Goal: Task Accomplishment & Management: Complete application form

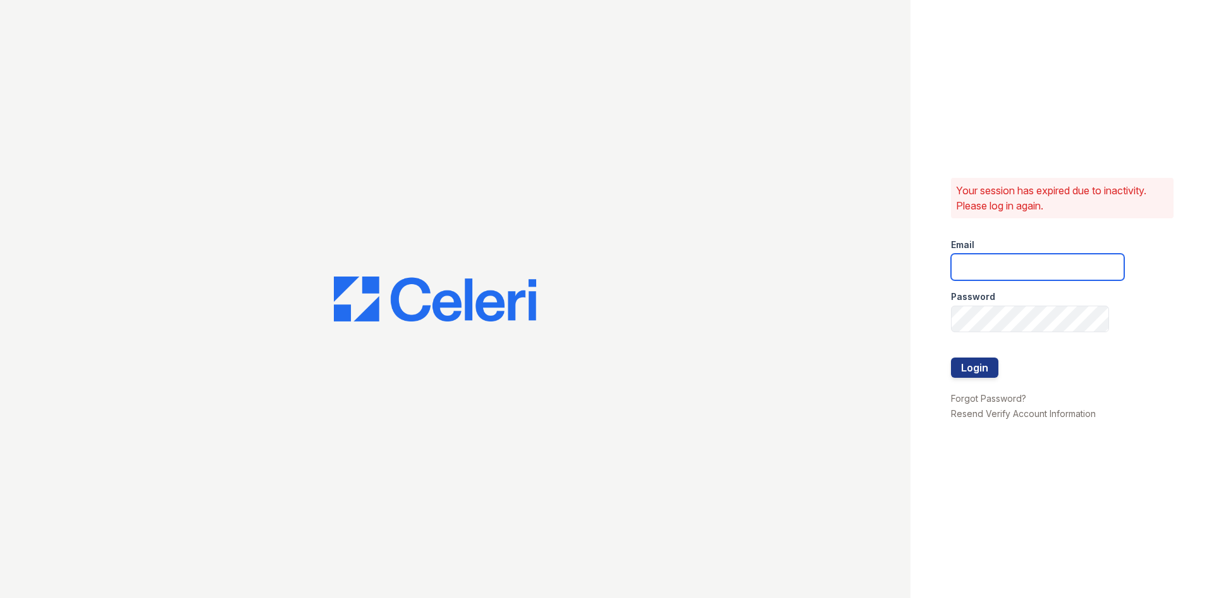
type input "[EMAIL_ADDRESS][DOMAIN_NAME]"
click at [987, 371] on button "Login" at bounding box center [974, 367] width 47 height 20
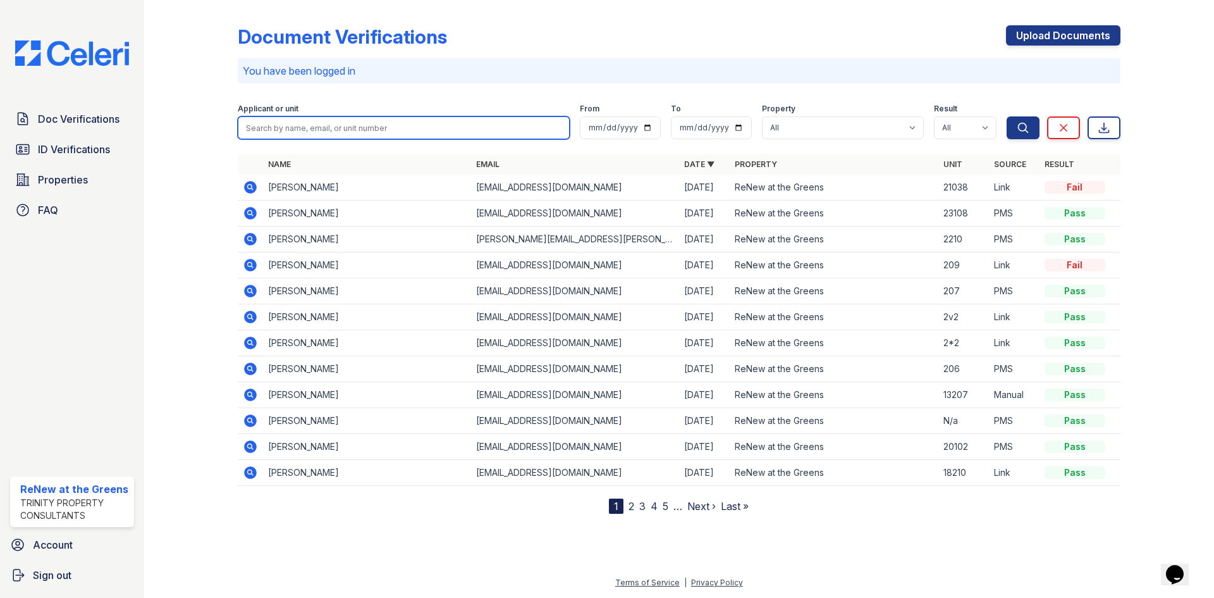
click at [274, 119] on input "search" at bounding box center [404, 127] width 332 height 23
type input "[PERSON_NAME]"
click at [1007, 116] on button "Search" at bounding box center [1023, 127] width 33 height 23
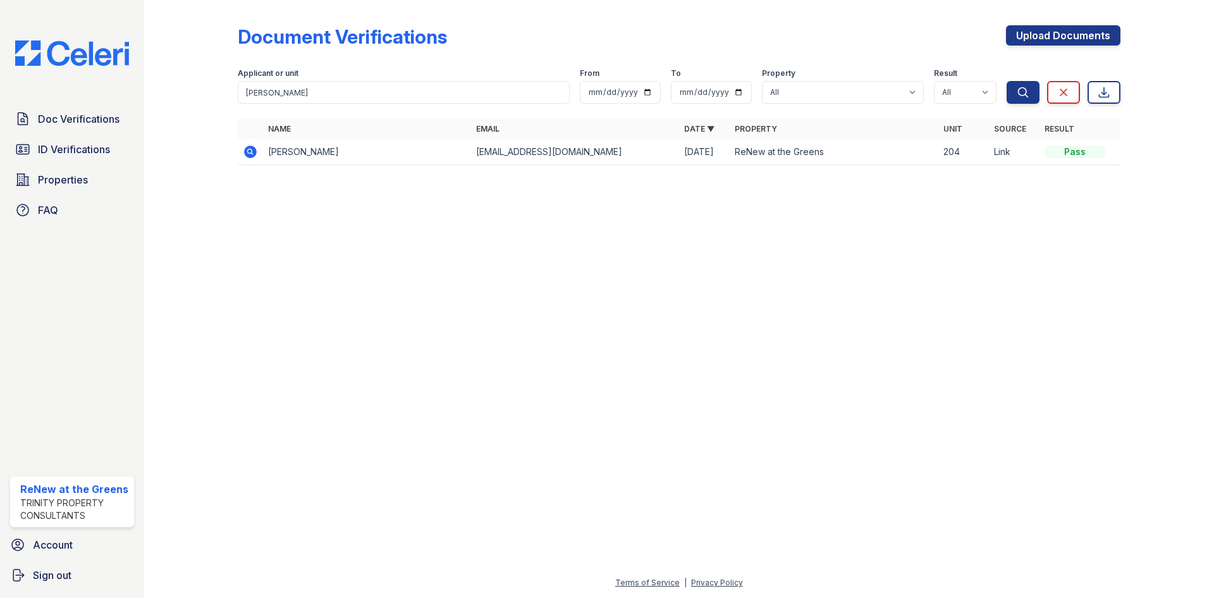
click at [250, 154] on icon at bounding box center [250, 151] width 13 height 13
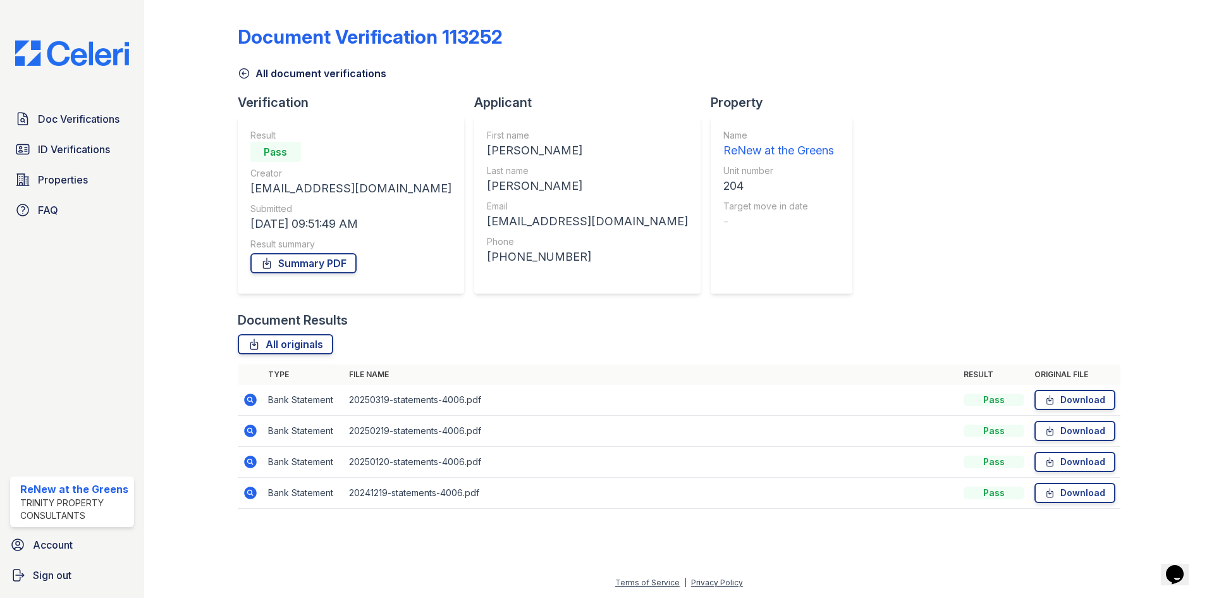
click at [254, 395] on icon at bounding box center [250, 399] width 13 height 13
click at [99, 125] on span "Doc Verifications" at bounding box center [79, 118] width 82 height 15
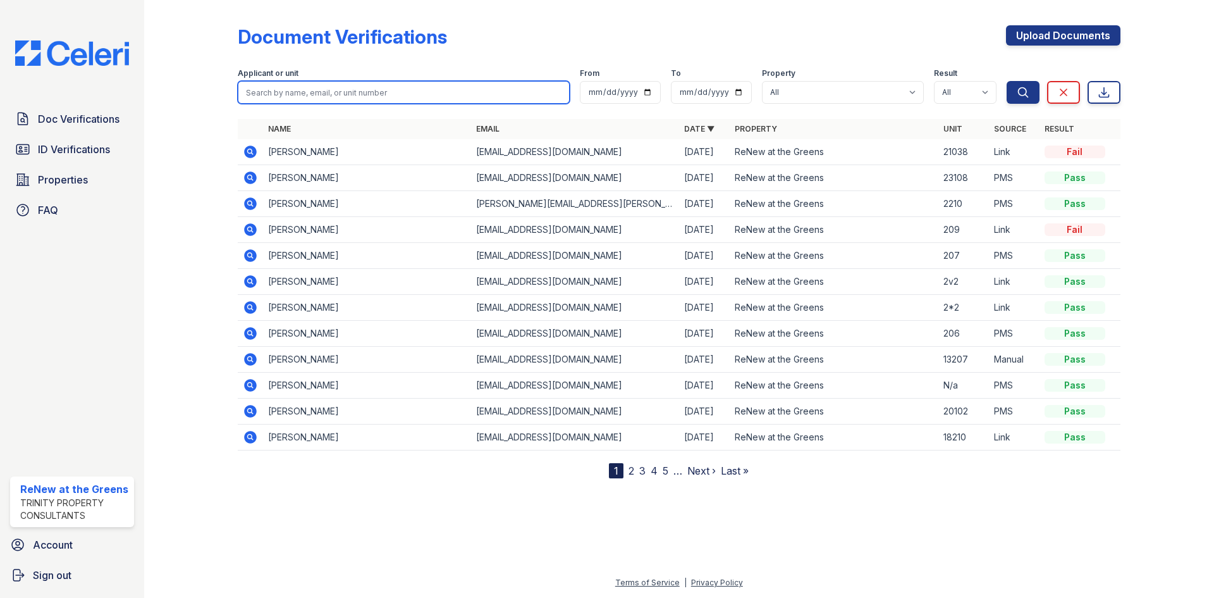
click at [338, 94] on input "search" at bounding box center [404, 92] width 332 height 23
type input "savanna"
click at [1007, 81] on button "Search" at bounding box center [1023, 92] width 33 height 23
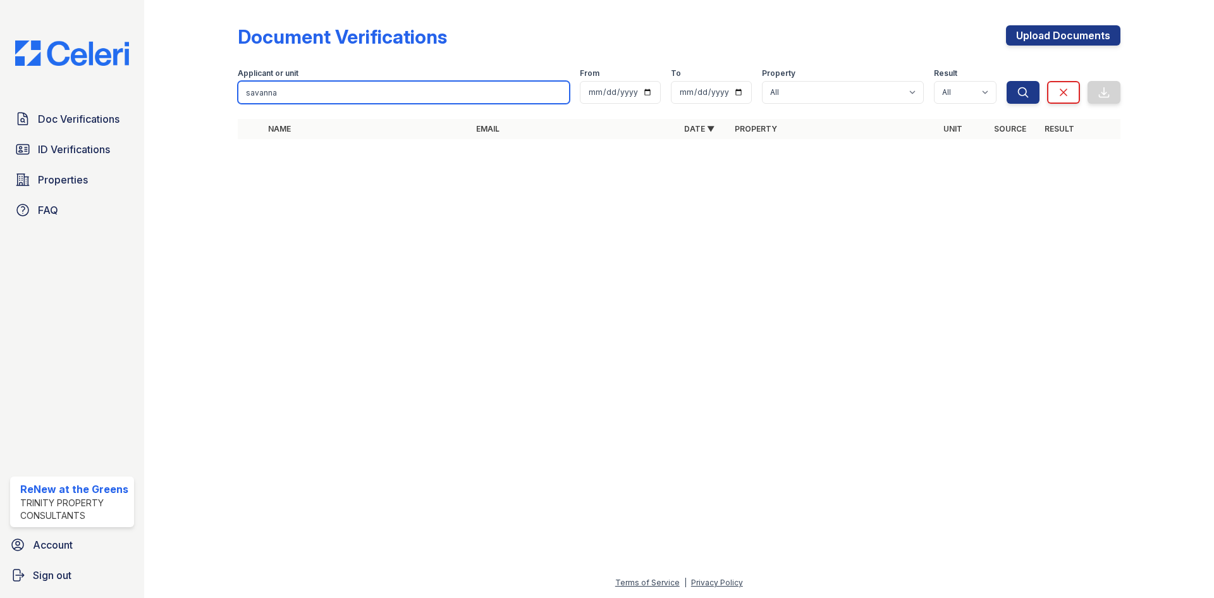
click at [338, 94] on input "savanna" at bounding box center [404, 92] width 332 height 23
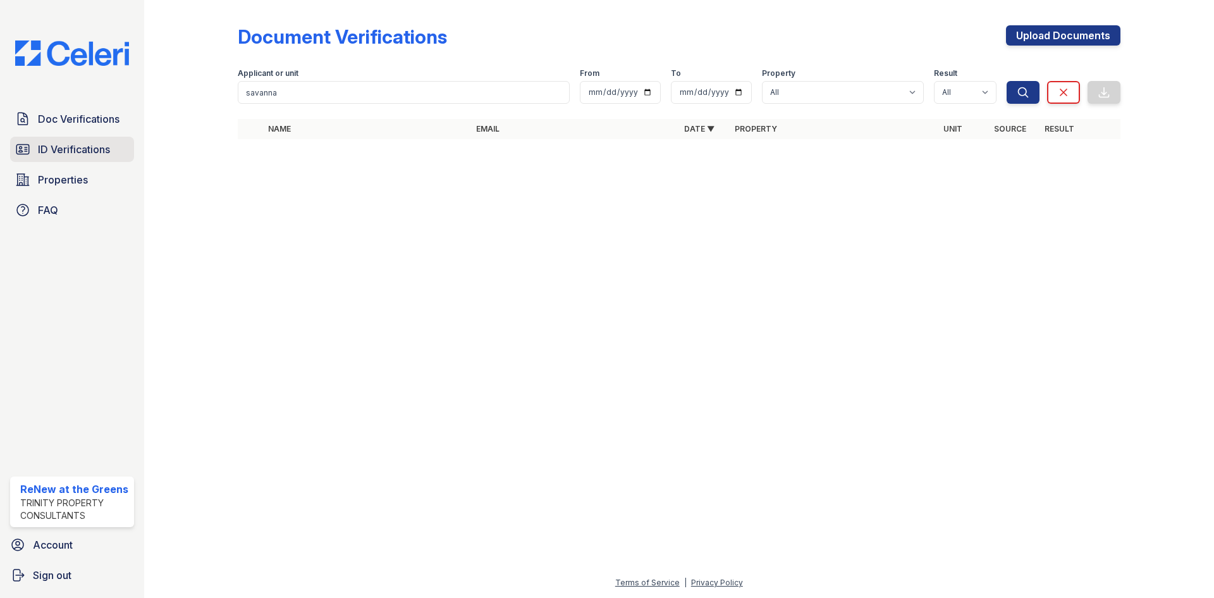
click at [114, 149] on link "ID Verifications" at bounding box center [72, 149] width 124 height 25
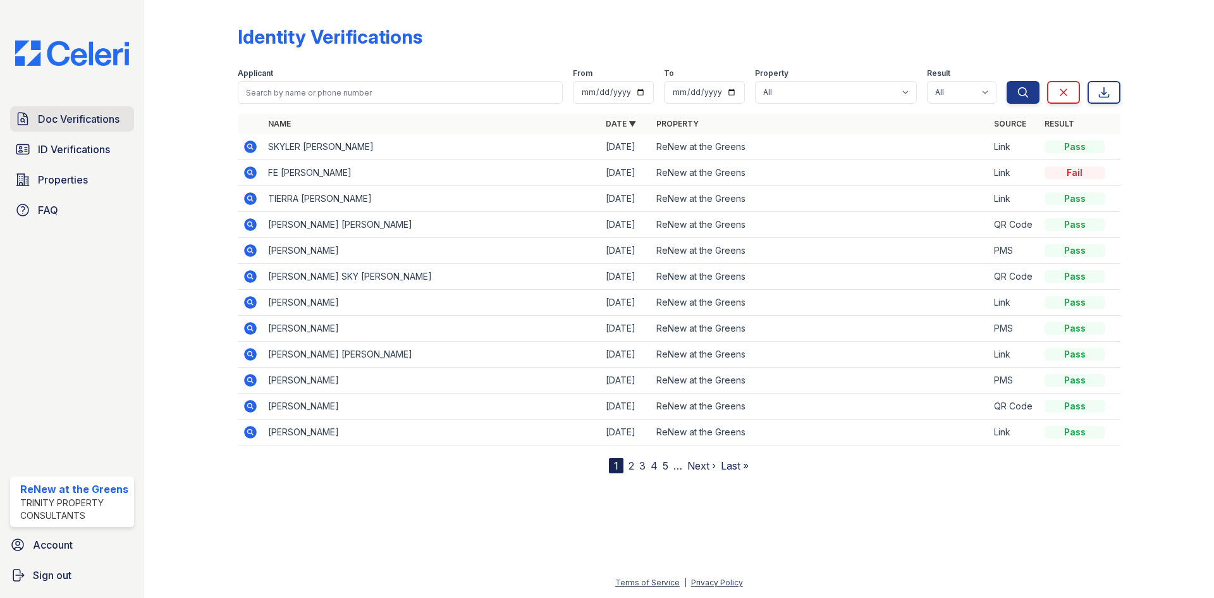
click at [89, 114] on span "Doc Verifications" at bounding box center [79, 118] width 82 height 15
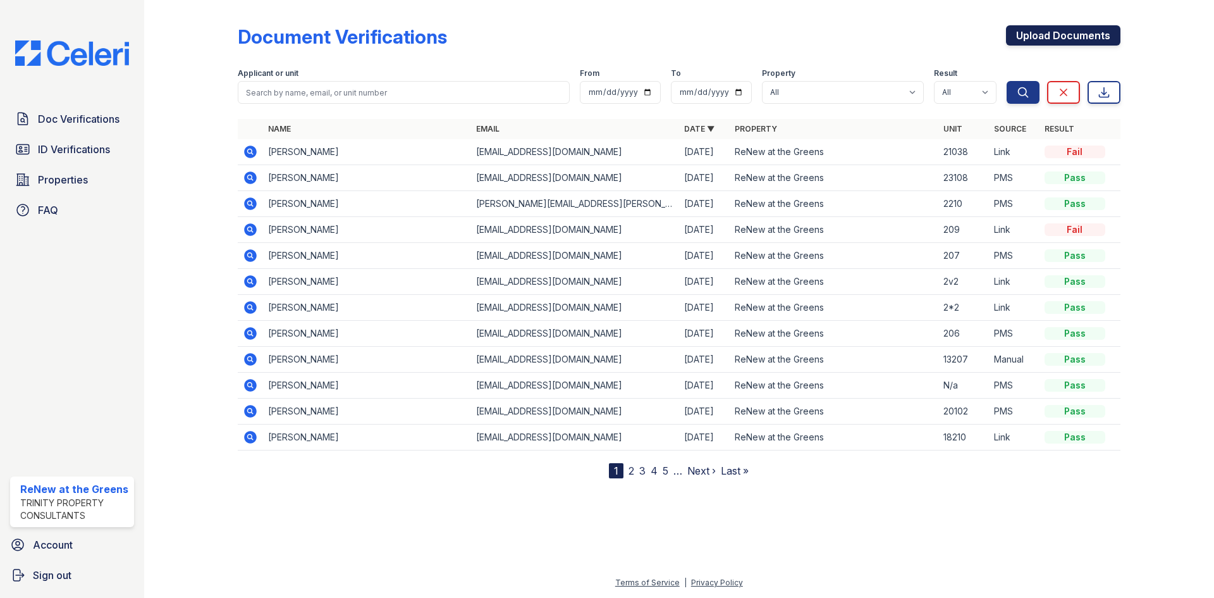
click at [1071, 37] on link "Upload Documents" at bounding box center [1063, 35] width 114 height 20
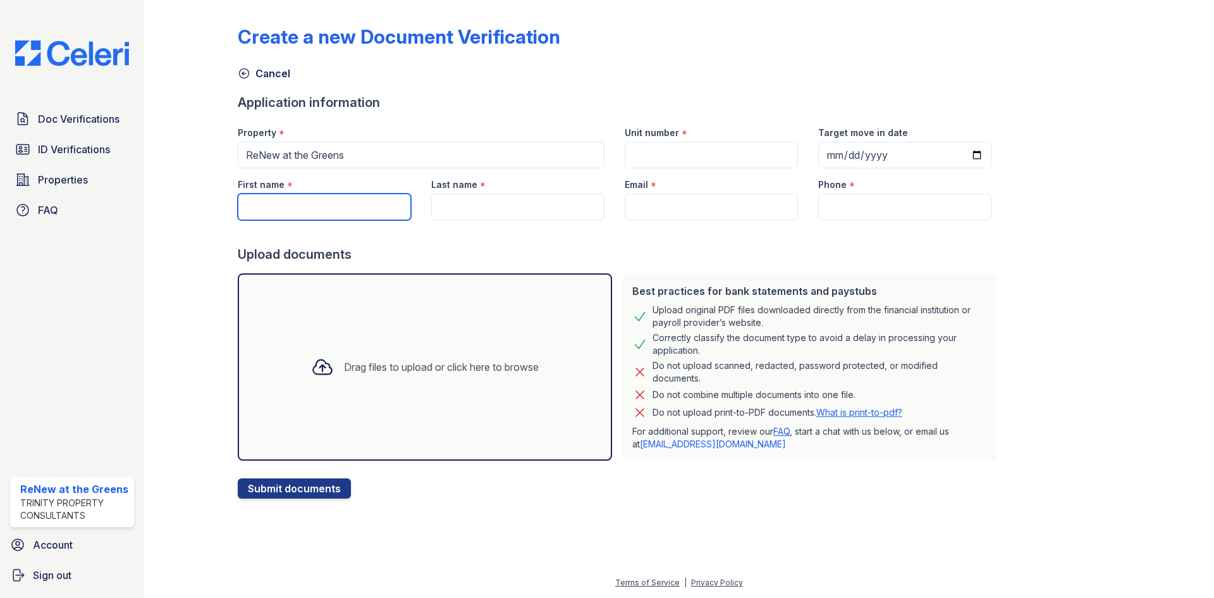
click at [329, 218] on input "First name" at bounding box center [324, 207] width 173 height 27
type input "Adrian"
click at [437, 212] on input "Last name" at bounding box center [517, 207] width 173 height 27
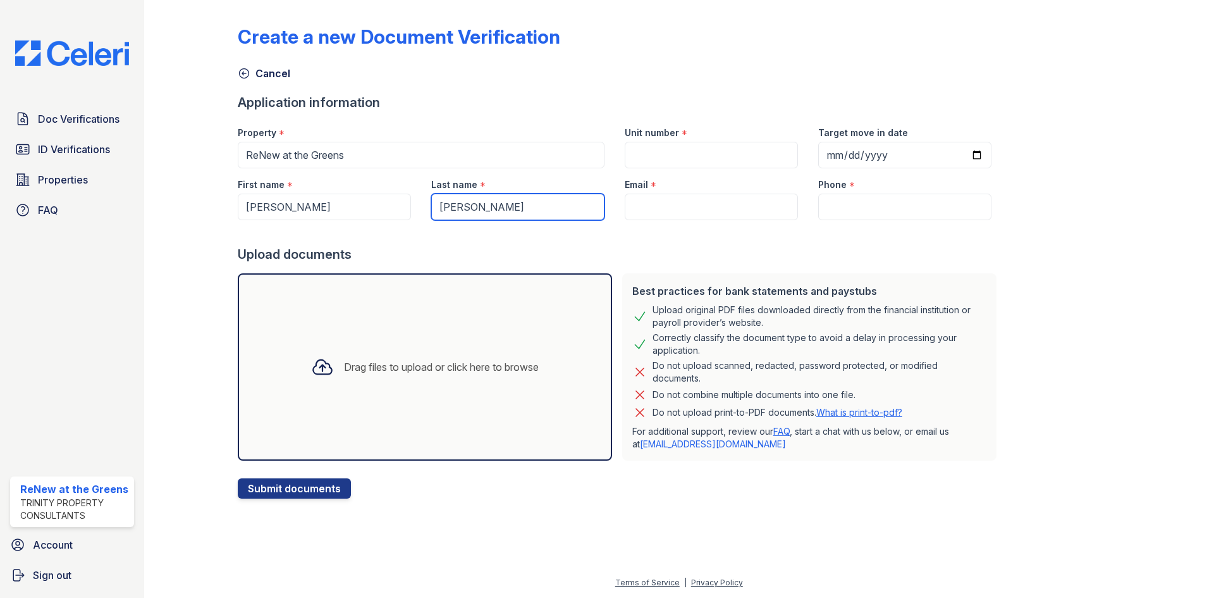
type input "Alcorta"
click at [377, 317] on div "Drag files to upload or click here to browse" at bounding box center [425, 366] width 374 height 187
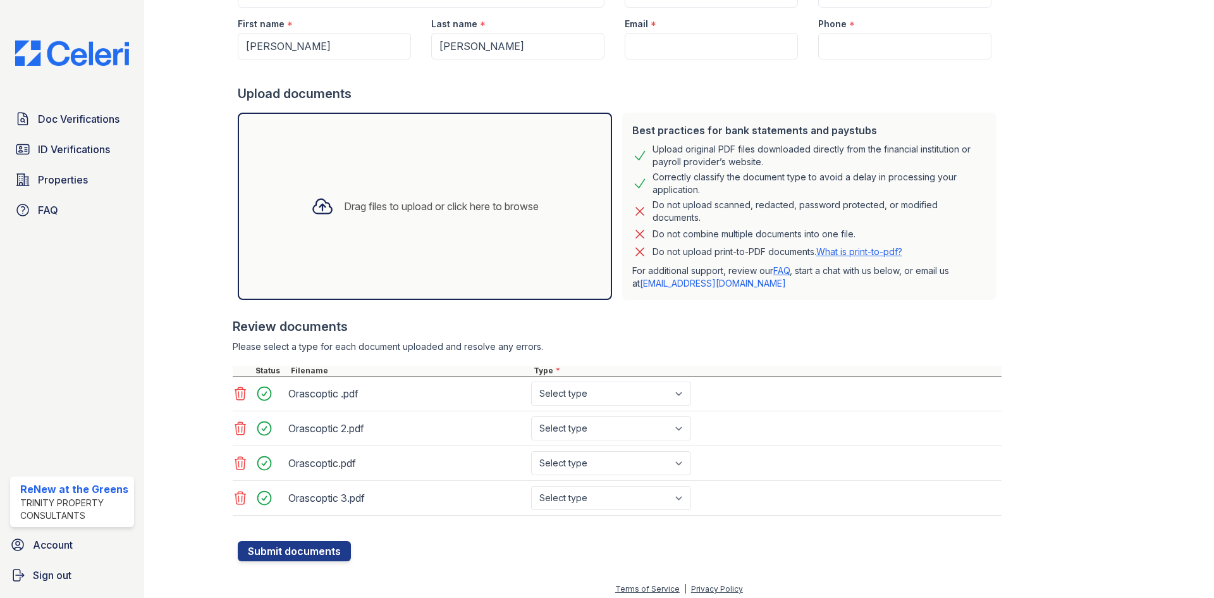
scroll to position [167, 0]
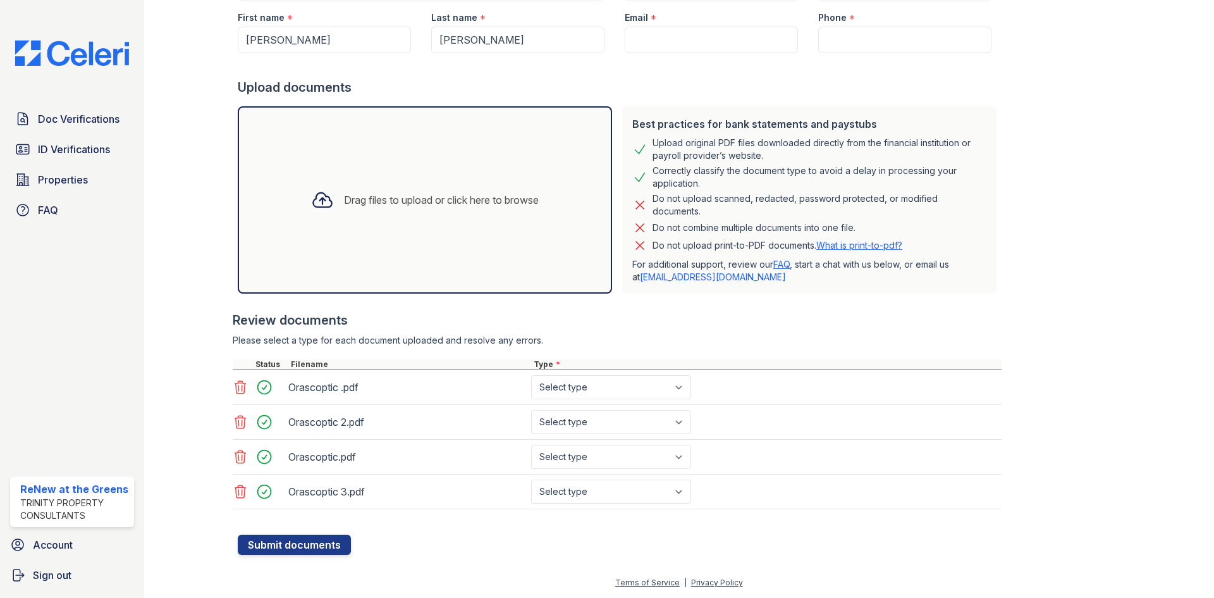
click at [694, 397] on div "Select type Paystub Bank Statement Offer Letter Tax Documents Benefit Award Let…" at bounding box center [612, 387] width 163 height 24
click at [686, 395] on select "Select type Paystub Bank Statement Offer Letter Tax Documents Benefit Award Let…" at bounding box center [611, 387] width 160 height 24
select select "paystub"
click at [531, 375] on select "Select type Paystub Bank Statement Offer Letter Tax Documents Benefit Award Let…" at bounding box center [611, 387] width 160 height 24
click at [645, 417] on select "Select type Paystub Bank Statement Offer Letter Tax Documents Benefit Award Let…" at bounding box center [611, 422] width 160 height 24
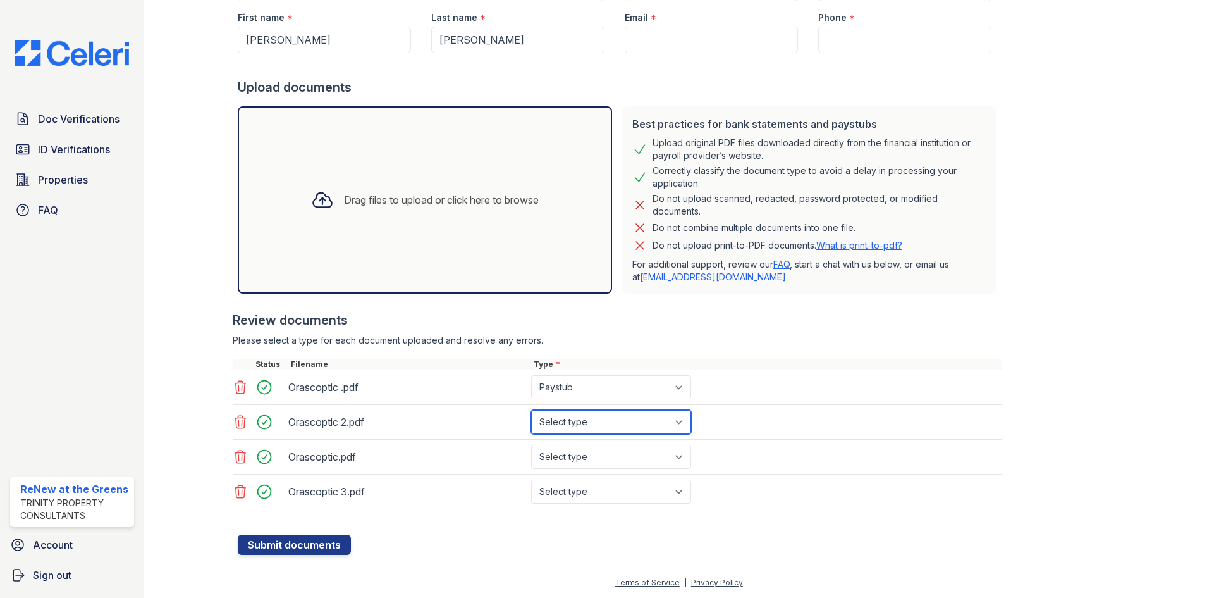
select select "paystub"
click at [531, 410] on select "Select type Paystub Bank Statement Offer Letter Tax Documents Benefit Award Let…" at bounding box center [611, 422] width 160 height 24
click at [637, 460] on select "Select type Paystub Bank Statement Offer Letter Tax Documents Benefit Award Let…" at bounding box center [611, 457] width 160 height 24
select select "paystub"
click at [531, 445] on select "Select type Paystub Bank Statement Offer Letter Tax Documents Benefit Award Let…" at bounding box center [611, 457] width 160 height 24
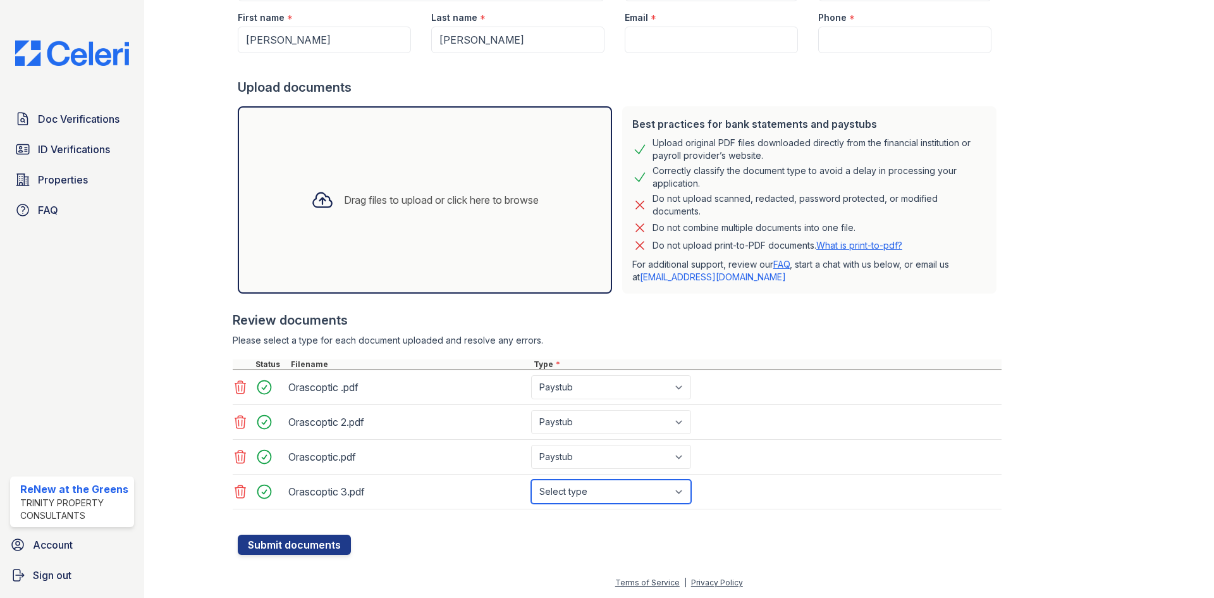
click at [623, 488] on select "Select type Paystub Bank Statement Offer Letter Tax Documents Benefit Award Let…" at bounding box center [611, 491] width 160 height 24
select select "paystub"
click at [531, 479] on select "Select type Paystub Bank Statement Offer Letter Tax Documents Benefit Award Let…" at bounding box center [611, 491] width 160 height 24
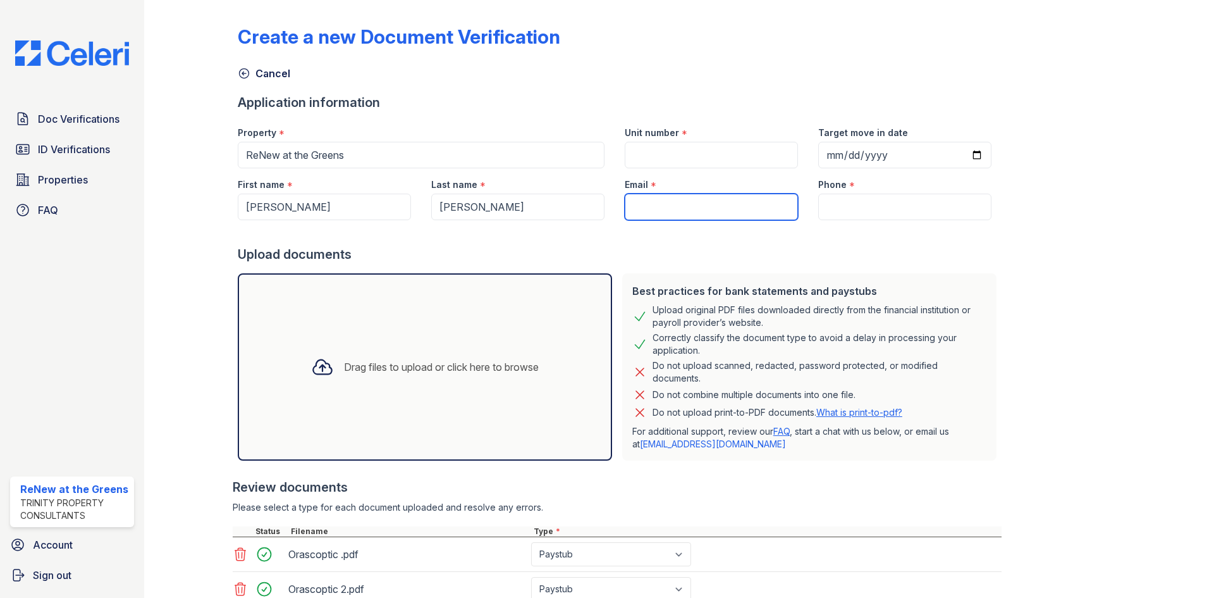
click at [670, 204] on input "Email" at bounding box center [711, 207] width 173 height 27
paste input "adrianalcorta97@yahoo.com"
type input "adrianalcorta97@yahoo.com"
click at [677, 167] on input "Unit number" at bounding box center [711, 155] width 173 height 27
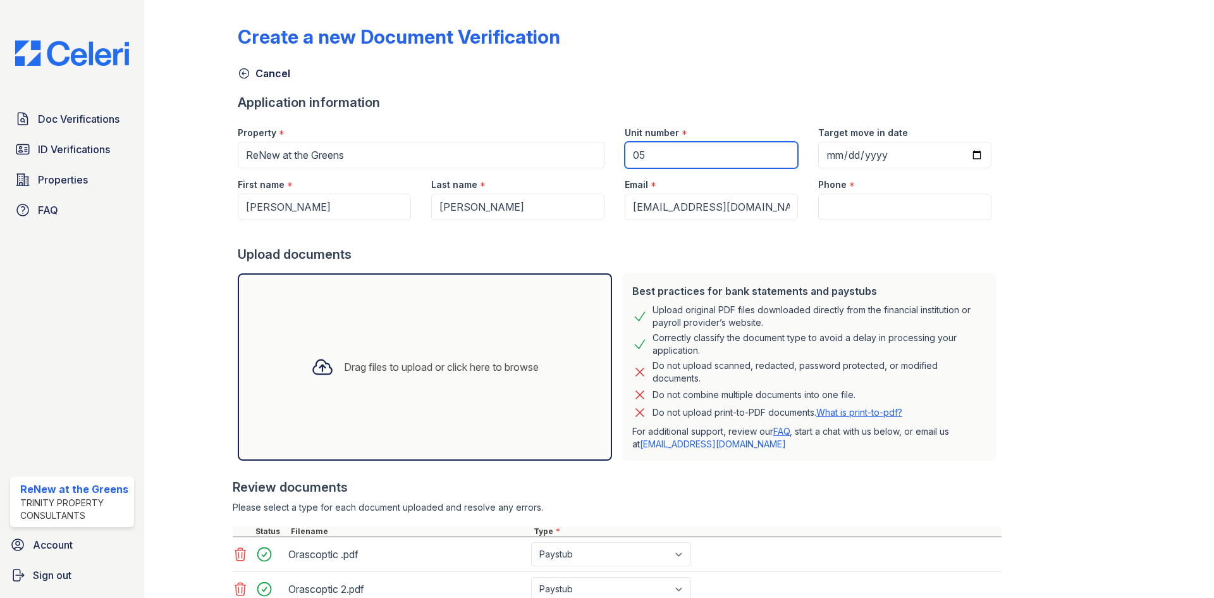
type input "0"
click at [637, 152] on input "05105" at bounding box center [711, 155] width 173 height 27
type input "03105"
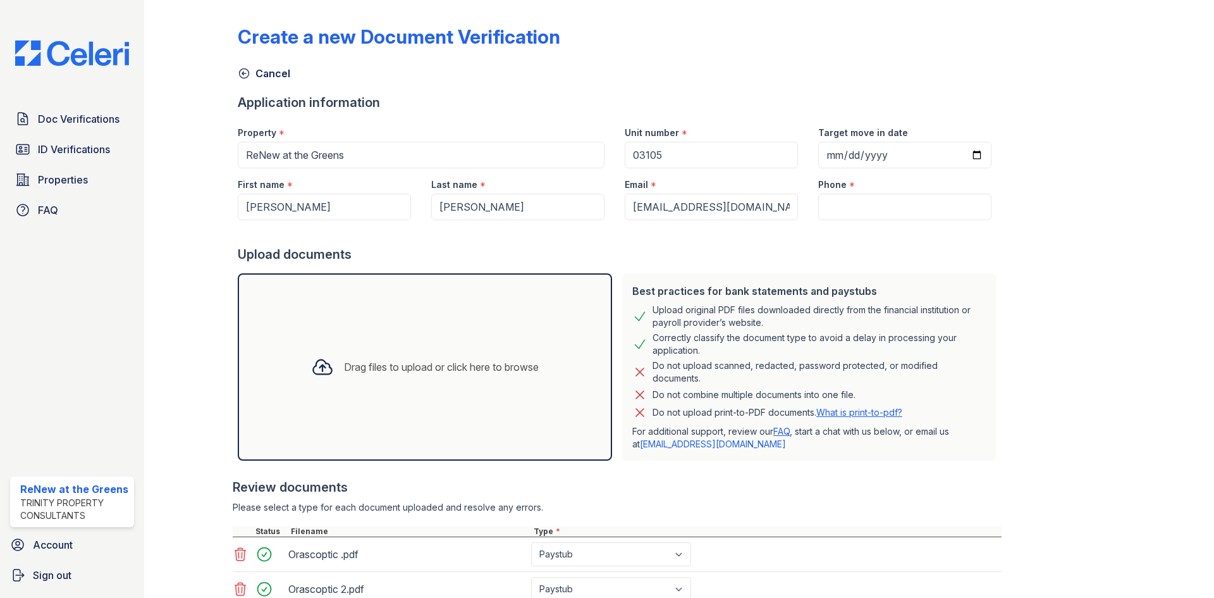
click at [887, 193] on div "Phone *" at bounding box center [904, 180] width 173 height 25
click at [890, 212] on input "Phone" at bounding box center [904, 207] width 173 height 27
paste input "608-893-4087"
type input "608-893-4087"
click at [865, 253] on div "Upload documents" at bounding box center [620, 254] width 764 height 18
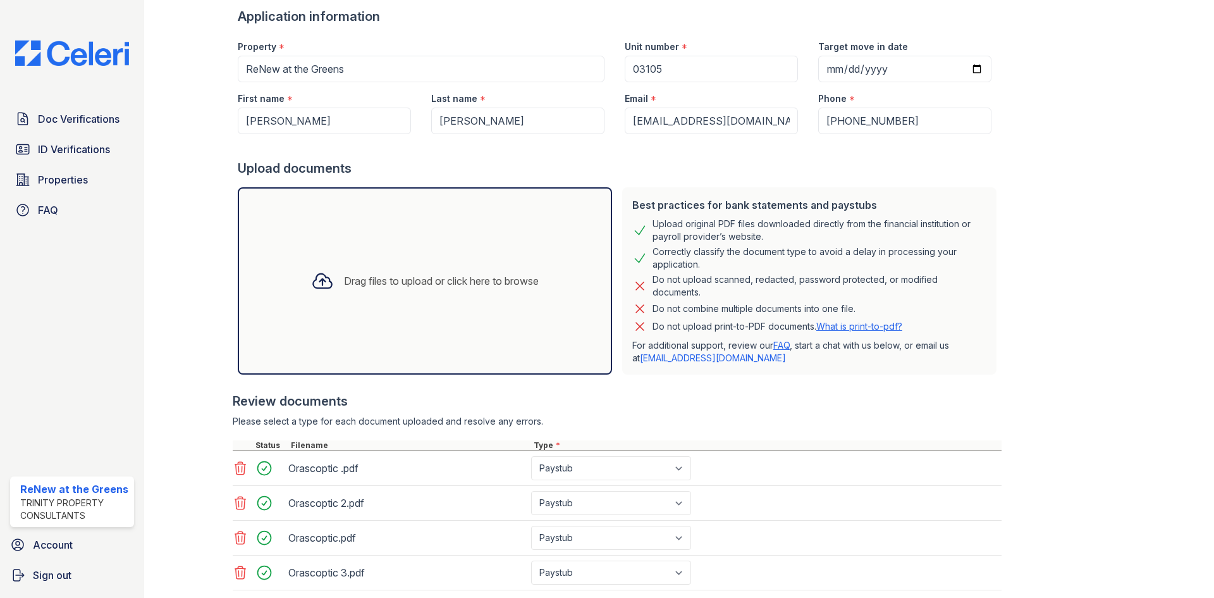
scroll to position [167, 0]
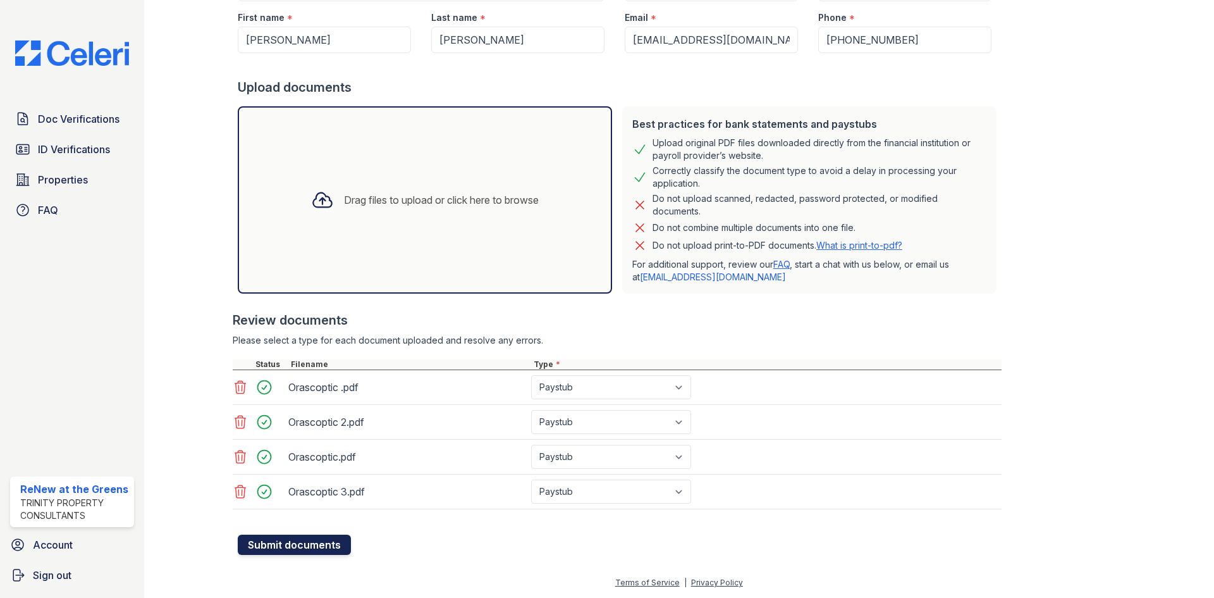
click at [298, 554] on button "Submit documents" at bounding box center [294, 544] width 113 height 20
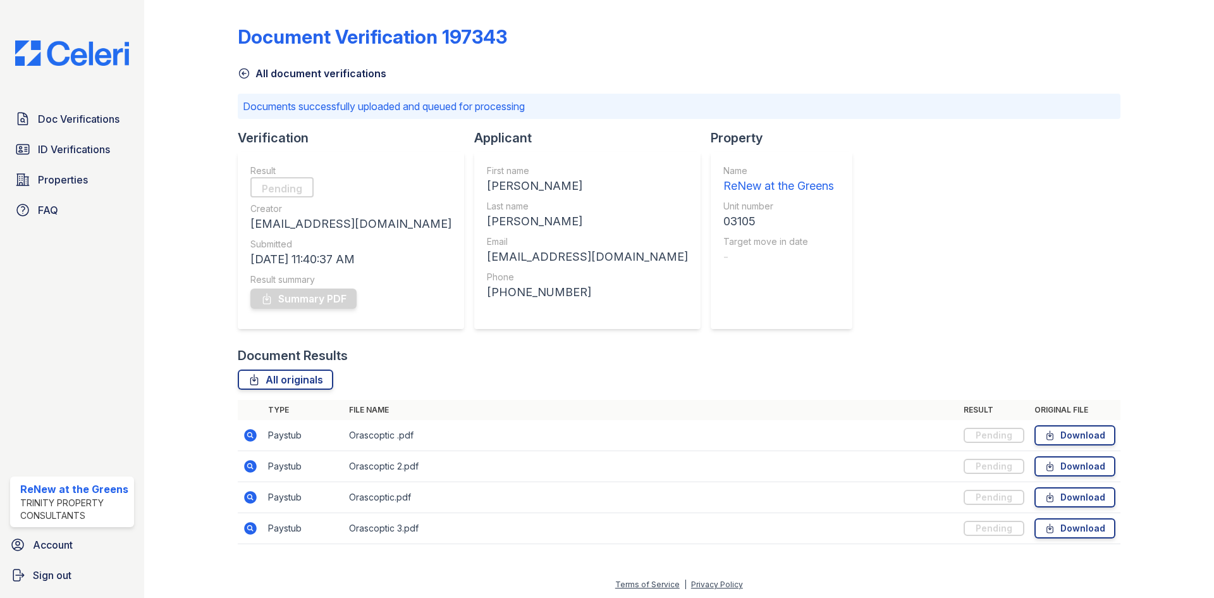
click at [255, 80] on link "All document verifications" at bounding box center [312, 73] width 149 height 15
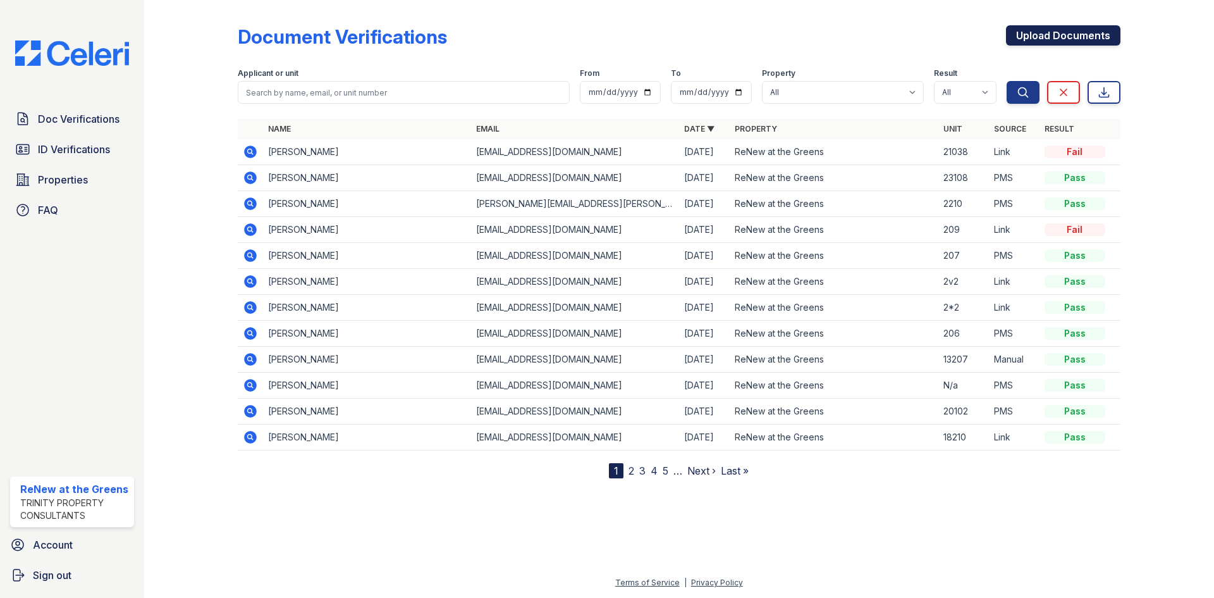
click at [1029, 39] on link "Upload Documents" at bounding box center [1063, 35] width 114 height 20
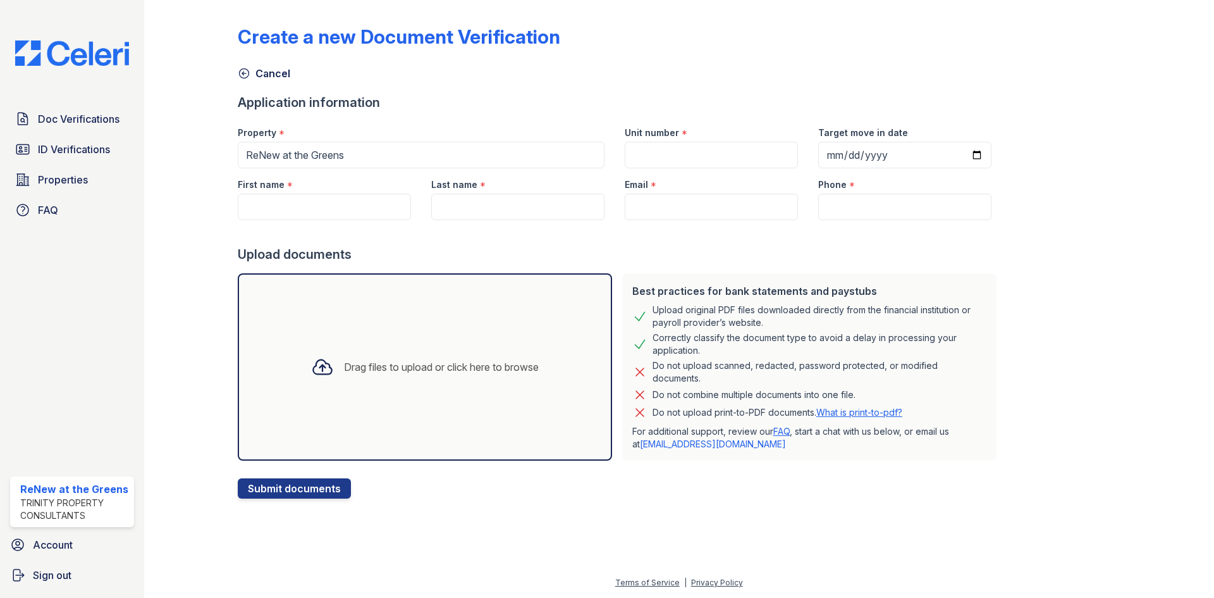
click at [463, 324] on div "Drag files to upload or click here to browse" at bounding box center [425, 366] width 374 height 187
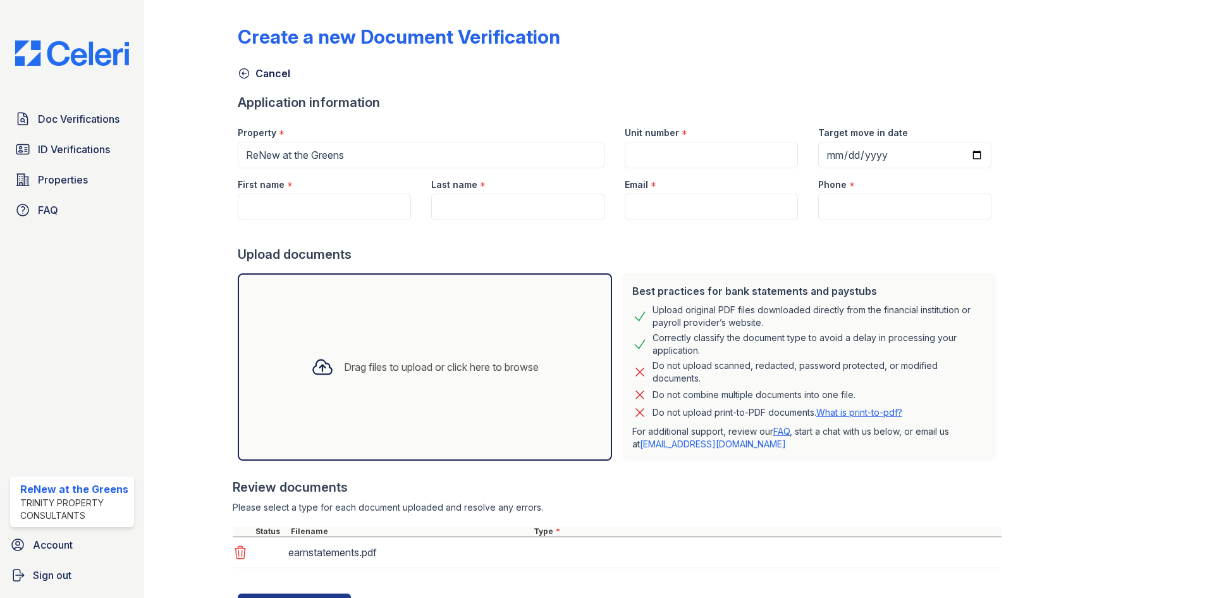
scroll to position [59, 0]
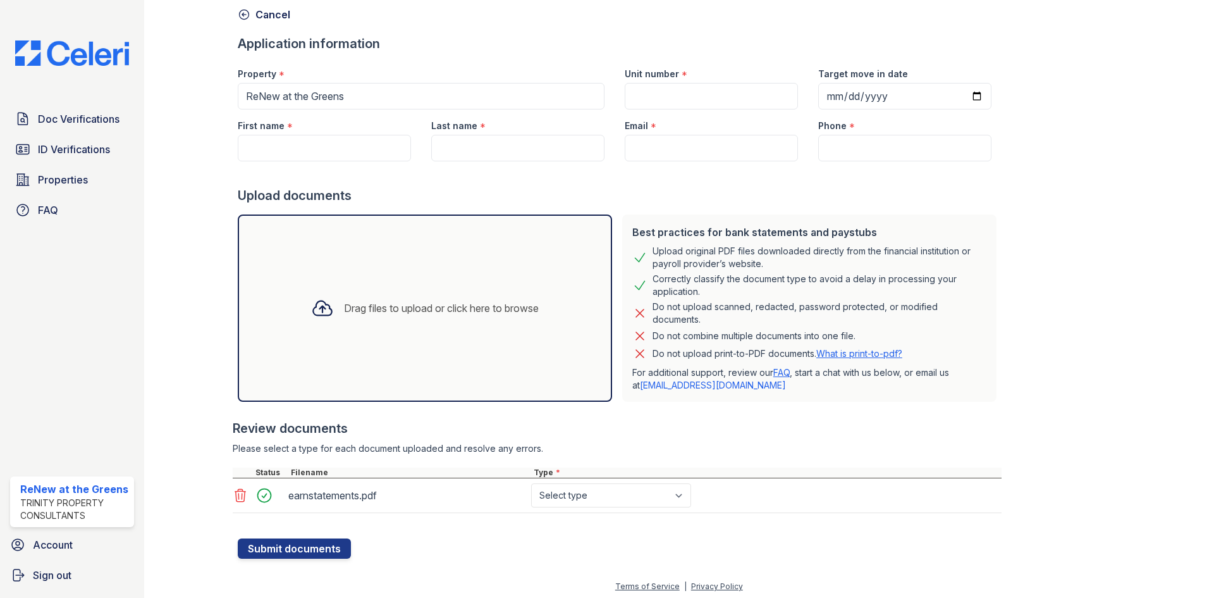
click at [235, 493] on icon at bounding box center [240, 495] width 11 height 13
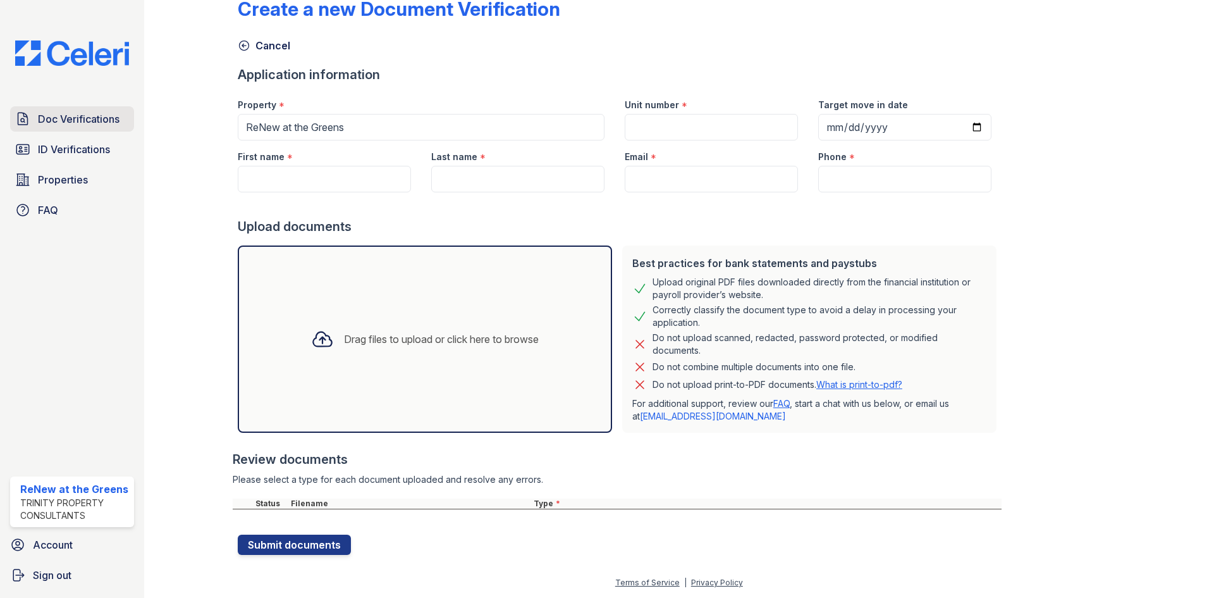
click at [97, 129] on link "Doc Verifications" at bounding box center [72, 118] width 124 height 25
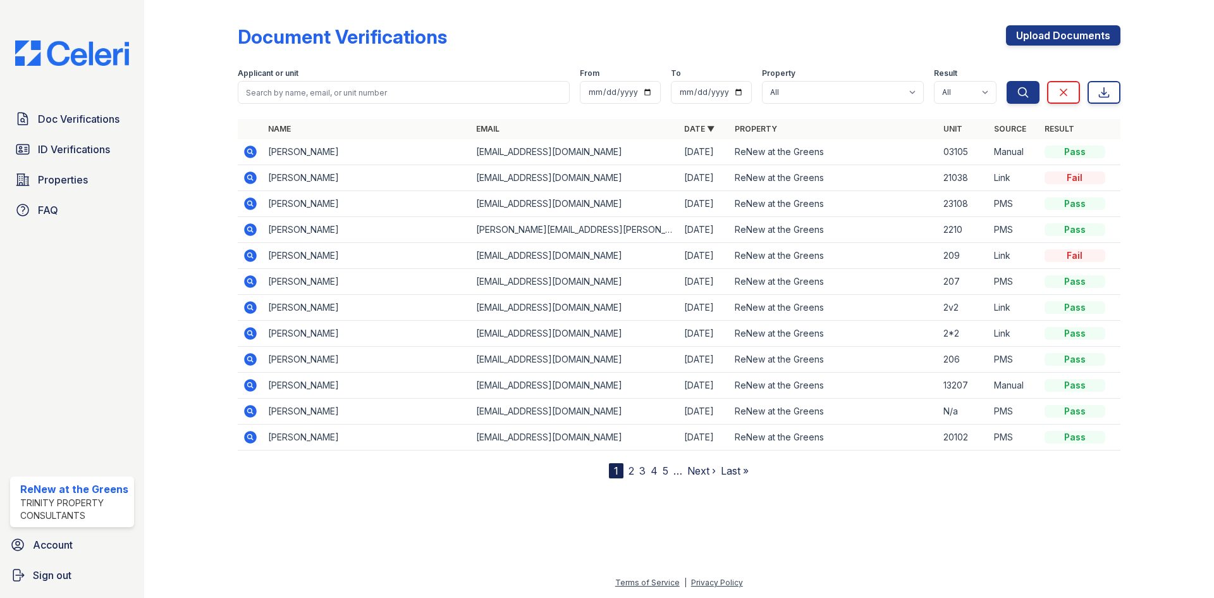
click at [192, 187] on div at bounding box center [200, 241] width 73 height 473
click at [1048, 37] on link "Upload Documents" at bounding box center [1063, 35] width 114 height 20
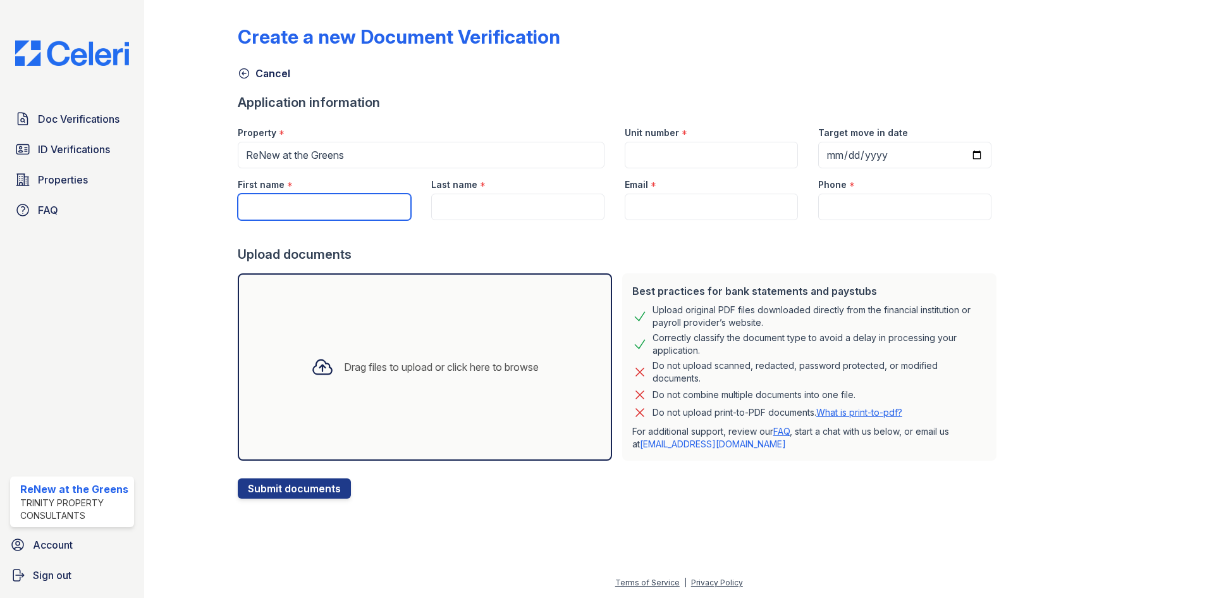
click at [378, 213] on input "First name" at bounding box center [324, 207] width 173 height 27
click at [111, 184] on link "Properties" at bounding box center [72, 179] width 124 height 25
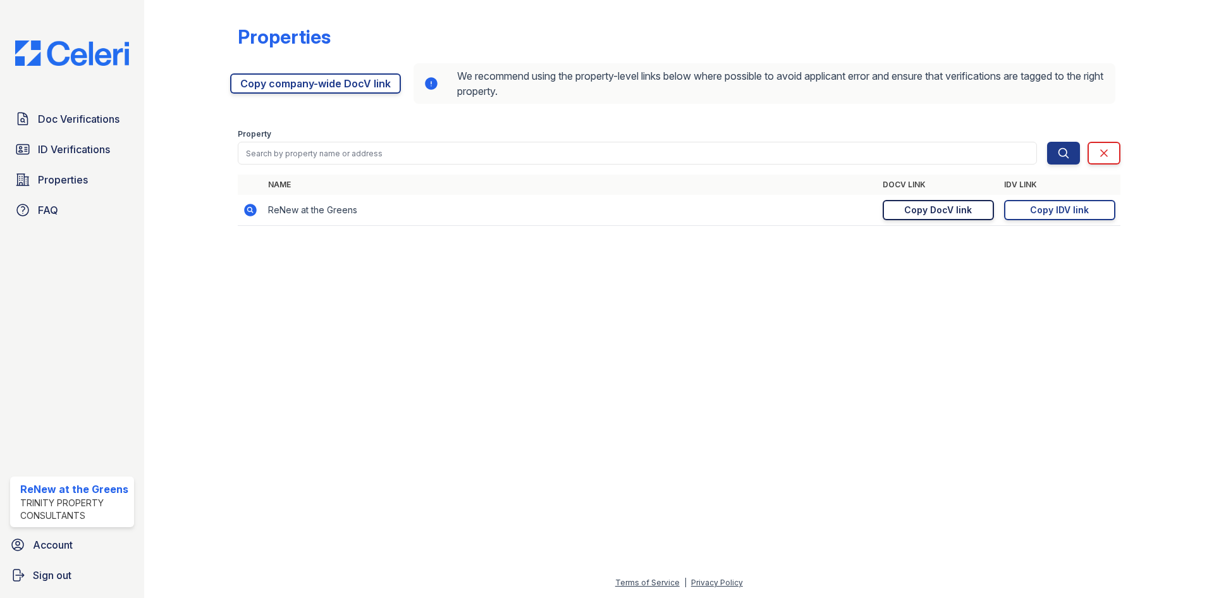
click at [966, 218] on link "Copy DocV link Copy link" at bounding box center [938, 210] width 111 height 20
drag, startPoint x: 1085, startPoint y: 204, endPoint x: 788, endPoint y: 242, distance: 299.7
click at [1085, 204] on div "Copy IDV link" at bounding box center [1059, 210] width 59 height 13
click at [81, 110] on link "Doc Verifications" at bounding box center [72, 118] width 124 height 25
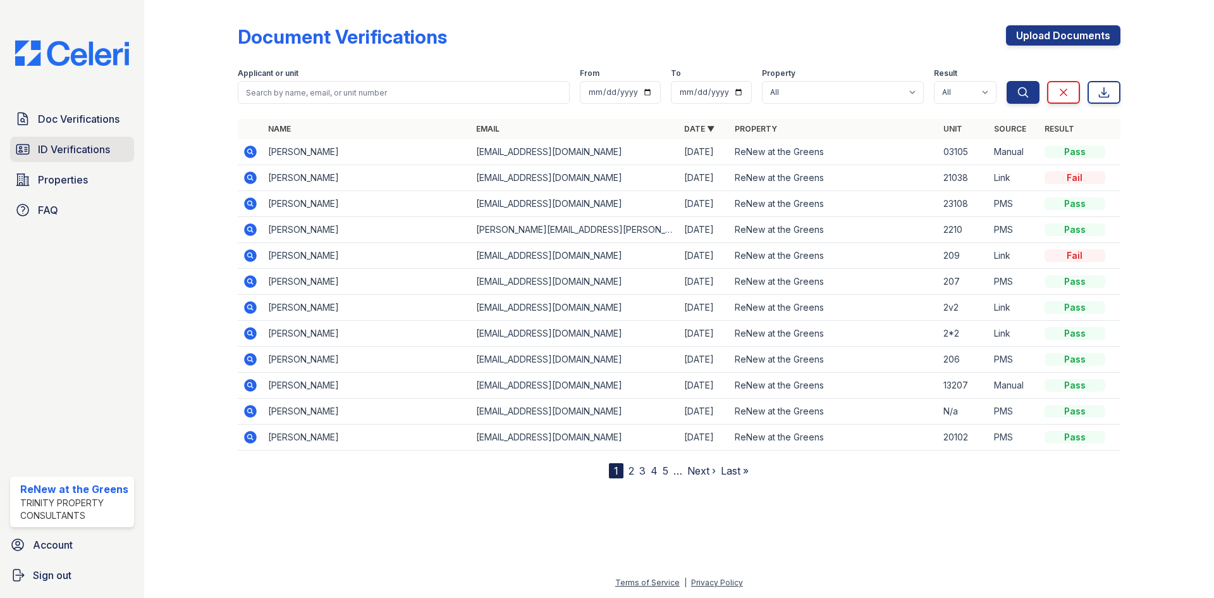
click at [98, 146] on span "ID Verifications" at bounding box center [74, 149] width 72 height 15
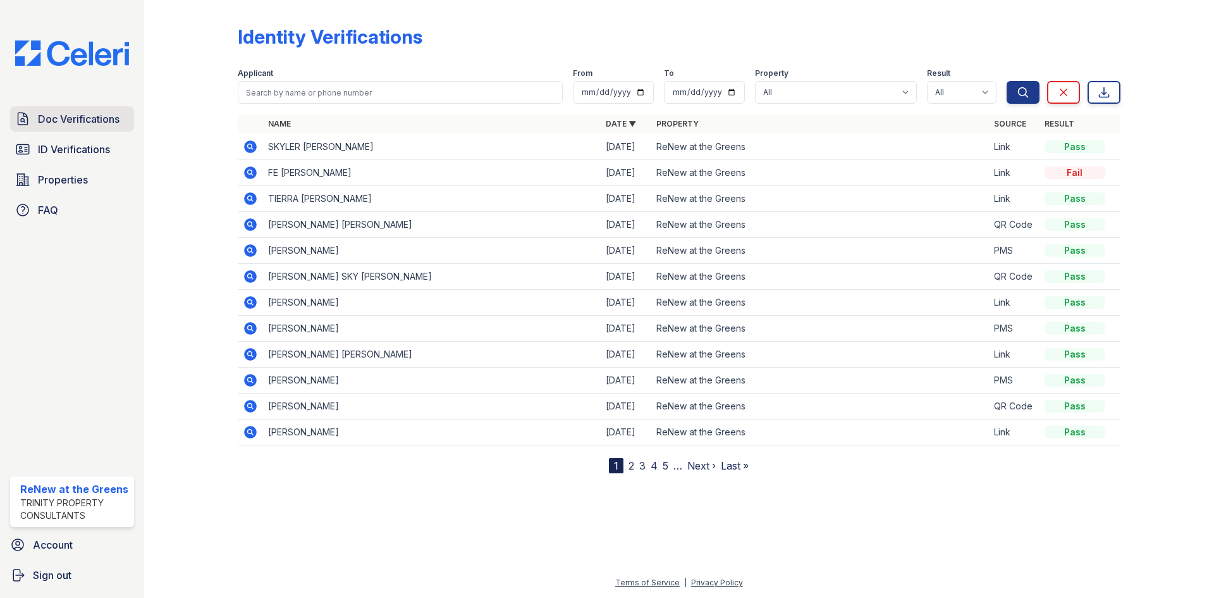
click at [88, 120] on span "Doc Verifications" at bounding box center [79, 118] width 82 height 15
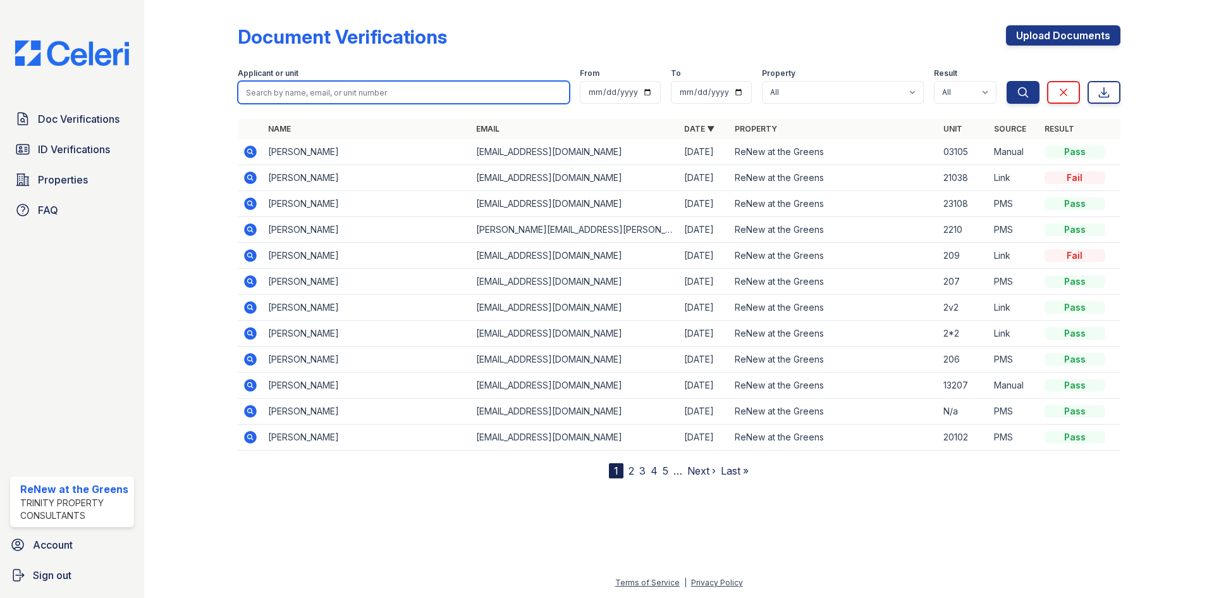
click at [309, 87] on input "search" at bounding box center [404, 92] width 332 height 23
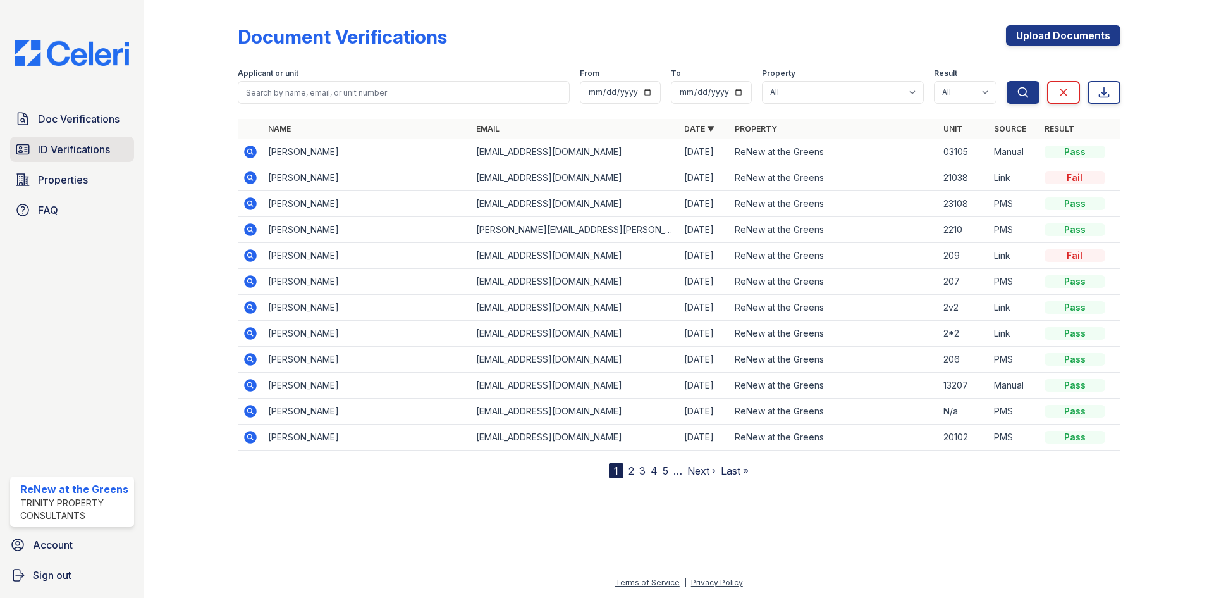
click at [84, 150] on span "ID Verifications" at bounding box center [74, 149] width 72 height 15
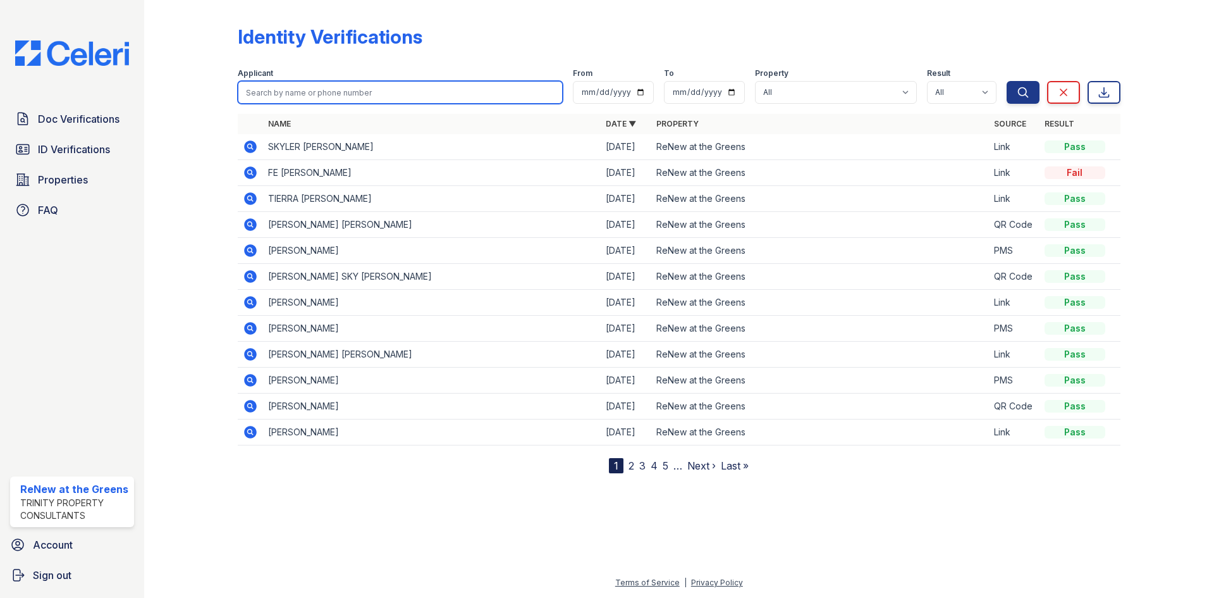
click at [371, 84] on input "search" at bounding box center [400, 92] width 325 height 23
click at [254, 300] on icon at bounding box center [250, 302] width 13 height 13
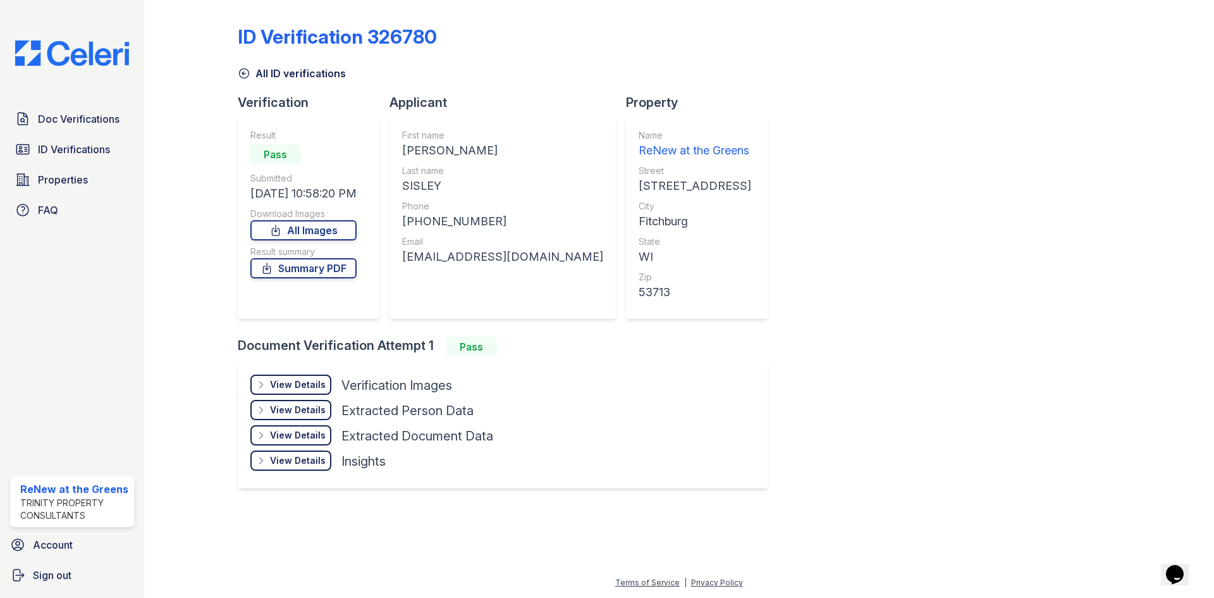
click at [275, 374] on div "View Details Details" at bounding box center [290, 384] width 81 height 20
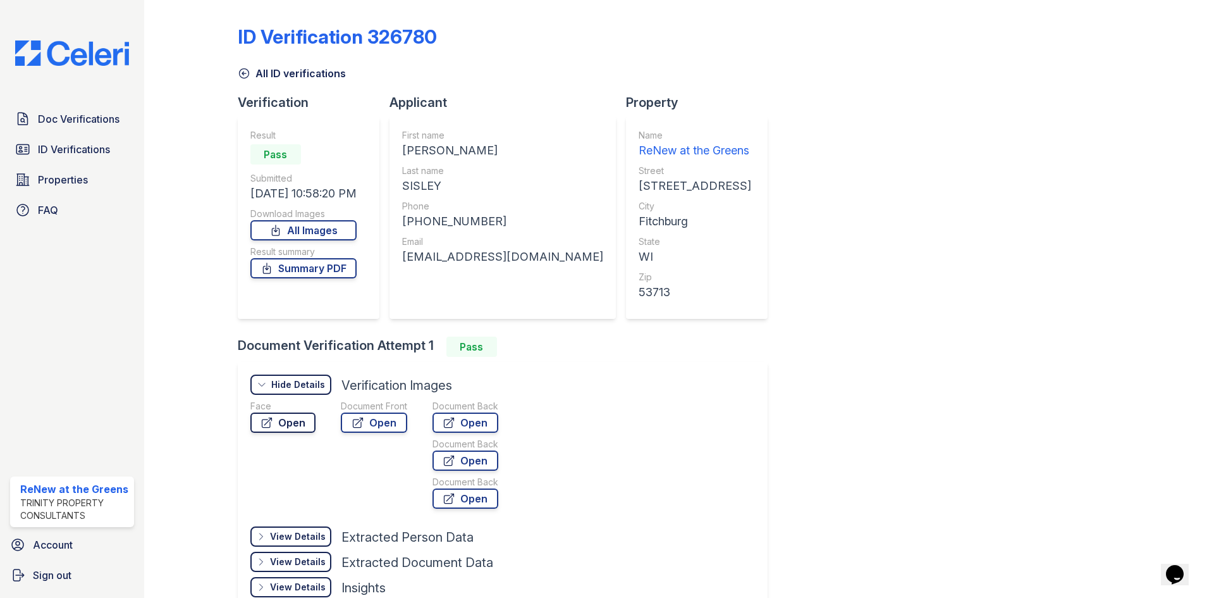
click at [283, 414] on link "Open" at bounding box center [282, 422] width 65 height 20
click at [259, 71] on link "All ID verifications" at bounding box center [292, 73] width 108 height 15
